Goal: Check status

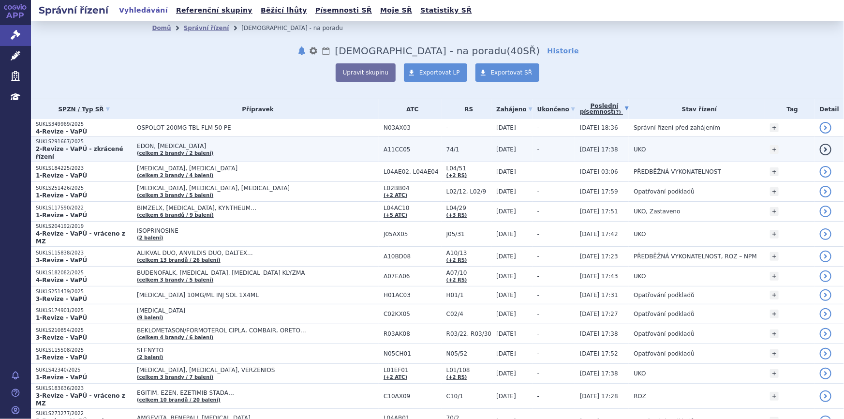
click at [580, 146] on span "02.09.2025 17:38" at bounding box center [599, 149] width 38 height 7
